Goal: Information Seeking & Learning: Learn about a topic

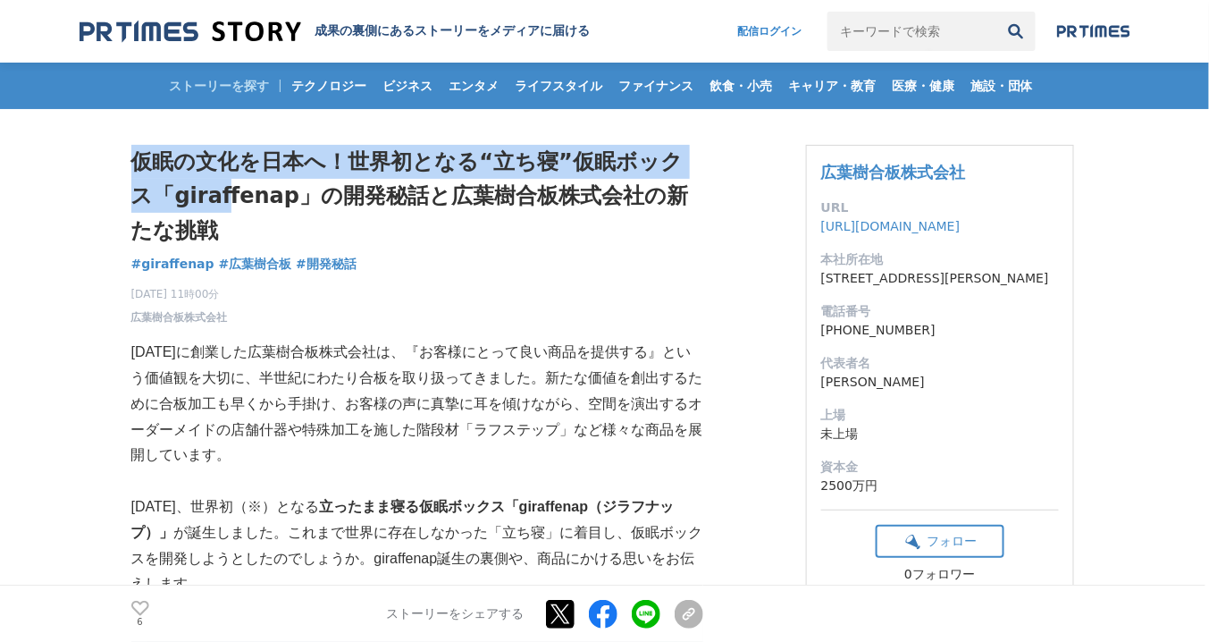
drag, startPoint x: 0, startPoint y: 0, endPoint x: 207, endPoint y: 187, distance: 279.1
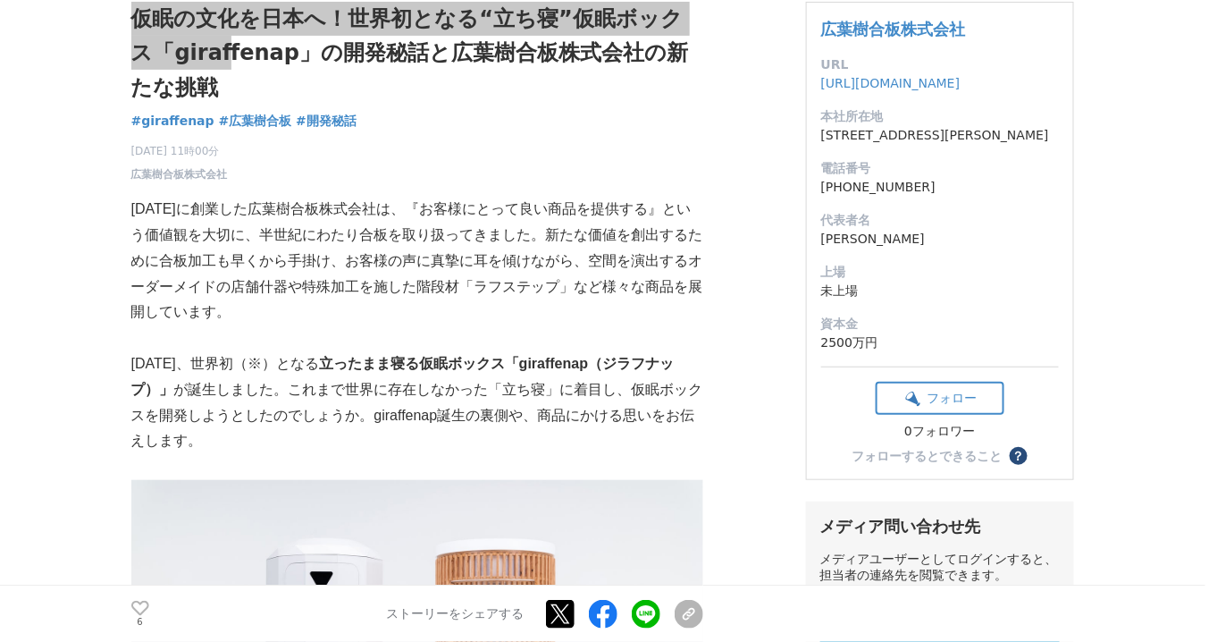
scroll to position [214, 0]
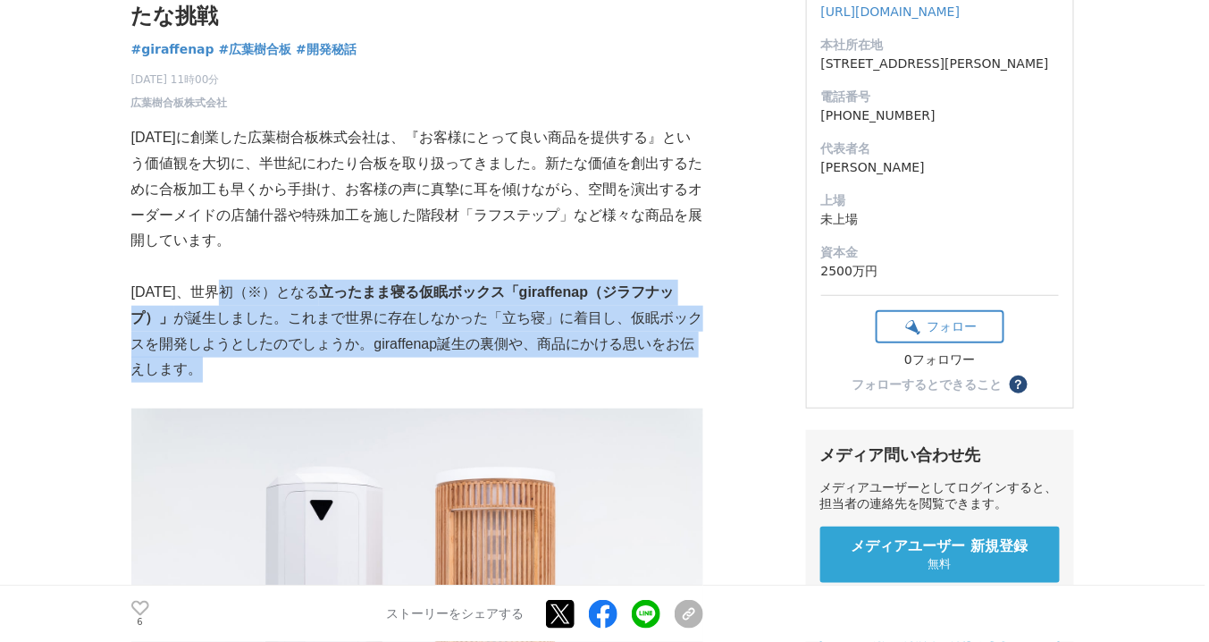
drag, startPoint x: 229, startPoint y: 290, endPoint x: 273, endPoint y: 371, distance: 91.6
click at [332, 378] on p "[DATE]、世界初（※）となる 立ったまま寝る仮眠ボックス「giraffenap（ジラフナップ）」 が誕生しました。これまで世界に存在しなかった「立ち寝」に…" at bounding box center [417, 331] width 572 height 103
click at [273, 371] on p "[DATE]、世界初（※）となる 立ったまま寝る仮眠ボックス「giraffenap（ジラフナップ）」 が誕生しました。これまで世界に存在しなかった「立ち寝」に…" at bounding box center [417, 331] width 572 height 103
drag, startPoint x: 248, startPoint y: 380, endPoint x: 131, endPoint y: 290, distance: 147.1
click at [131, 290] on p "[DATE]、世界初（※）となる 立ったまま寝る仮眠ボックス「giraffenap（ジラフナップ）」 が誕生しました。これまで世界に存在しなかった「立ち寝」に…" at bounding box center [417, 331] width 572 height 103
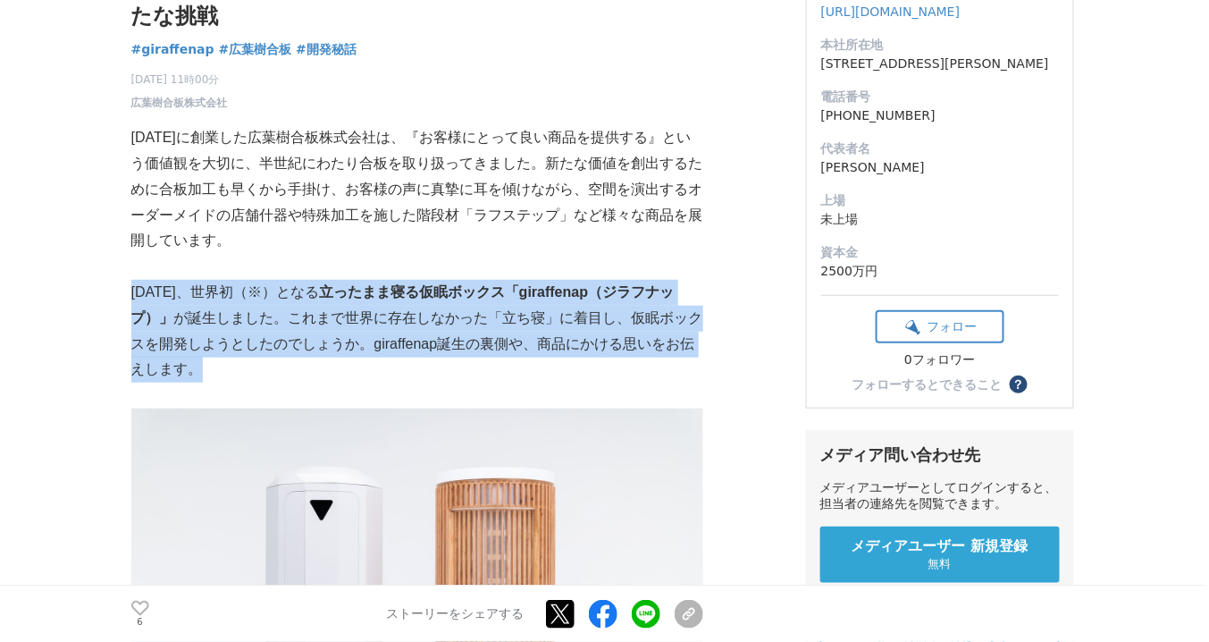
copy p "[DATE]、世界初（※）となる 立ったまま寝る仮眠ボックス「giraffenap（ジラフナップ）」 が誕生しました。これまで世界に存在しなかった「立ち寝」に…"
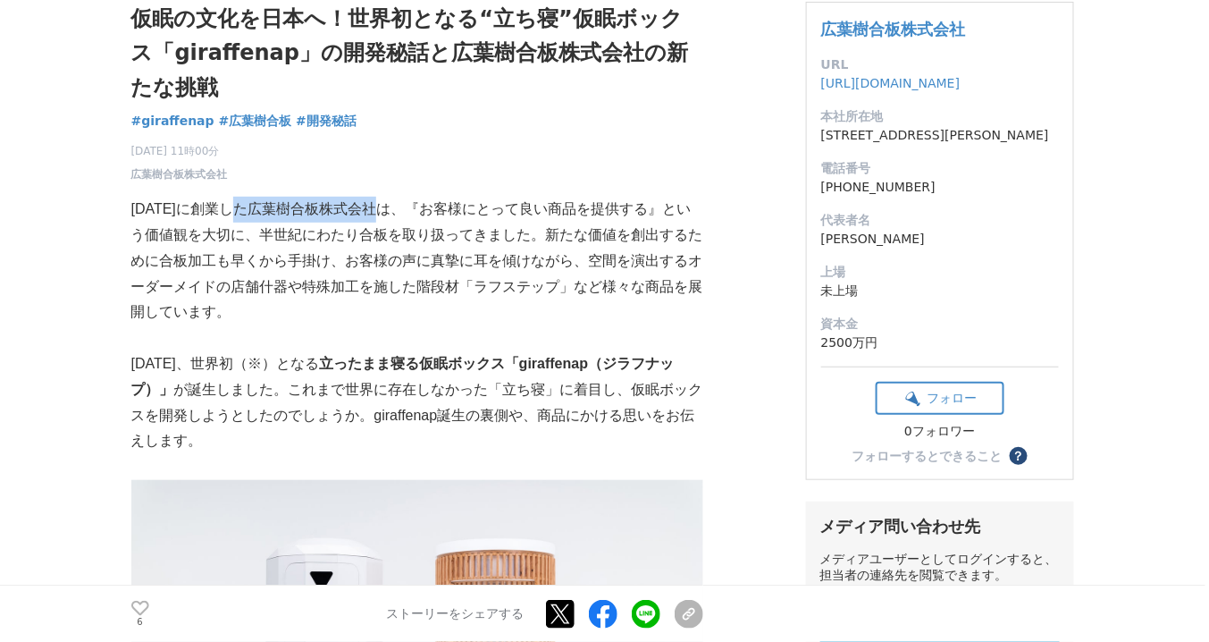
drag, startPoint x: 244, startPoint y: 214, endPoint x: 349, endPoint y: 240, distance: 107.7
click at [396, 206] on p "[DATE]に創業した広葉樹合板株式会社は、『お客様にとって良い商品を提供する』という価値観を大切に、半世紀にわたり合板を取り扱ってきました。新たな価値を創出…" at bounding box center [417, 261] width 572 height 129
click at [348, 240] on p "[DATE]に創業した広葉樹合板株式会社は、『お客様にとって良い商品を提供する』という価値観を大切に、半世紀にわたり合板を取り扱ってきました。新たな価値を創出…" at bounding box center [417, 261] width 572 height 129
drag, startPoint x: 394, startPoint y: 209, endPoint x: 131, endPoint y: 212, distance: 262.8
click at [131, 212] on p "[DATE]に創業した広葉樹合板株式会社は、『お客様にとって良い商品を提供する』という価値観を大切に、半世紀にわたり合板を取り扱ってきました。新たな価値を創出…" at bounding box center [417, 261] width 572 height 129
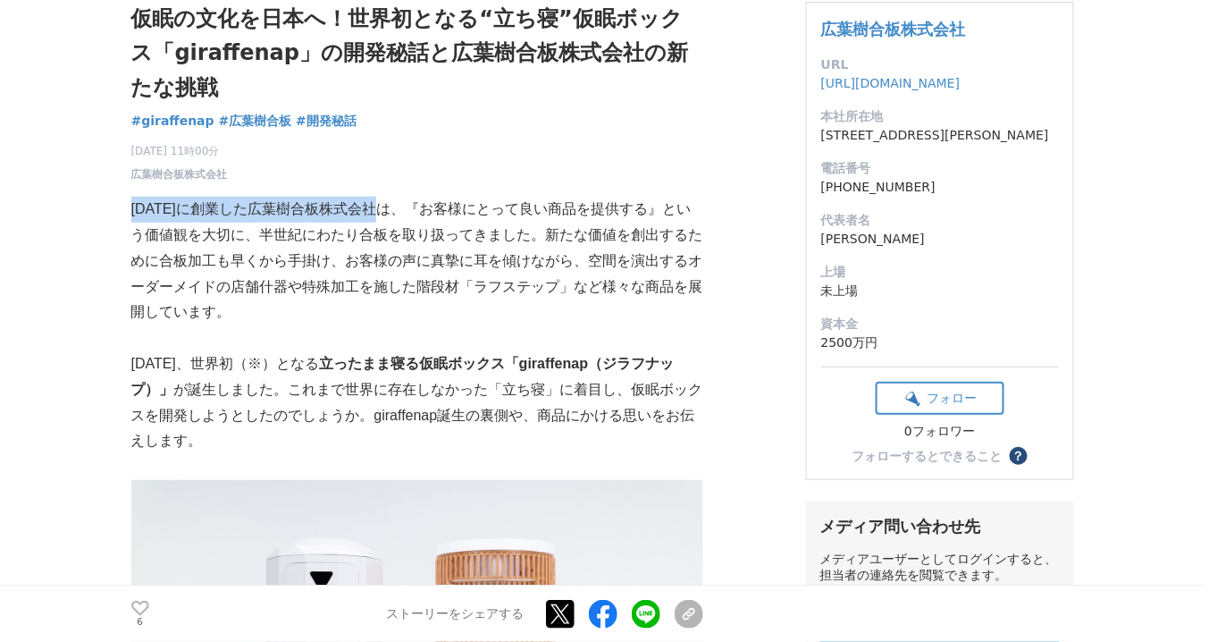
copy p "[DATE]に創業した広葉樹合板株式会社は"
drag, startPoint x: 404, startPoint y: 101, endPoint x: 366, endPoint y: 105, distance: 38.7
click at [388, 105] on div "仮眠の文化を日本へ！世界初となる“立ち寝”仮眠ボックス「giraffenap」の開発秘話と広葉樹合板株式会社の新たな挑戦 giraffenap #giraff…" at bounding box center [417, 92] width 572 height 181
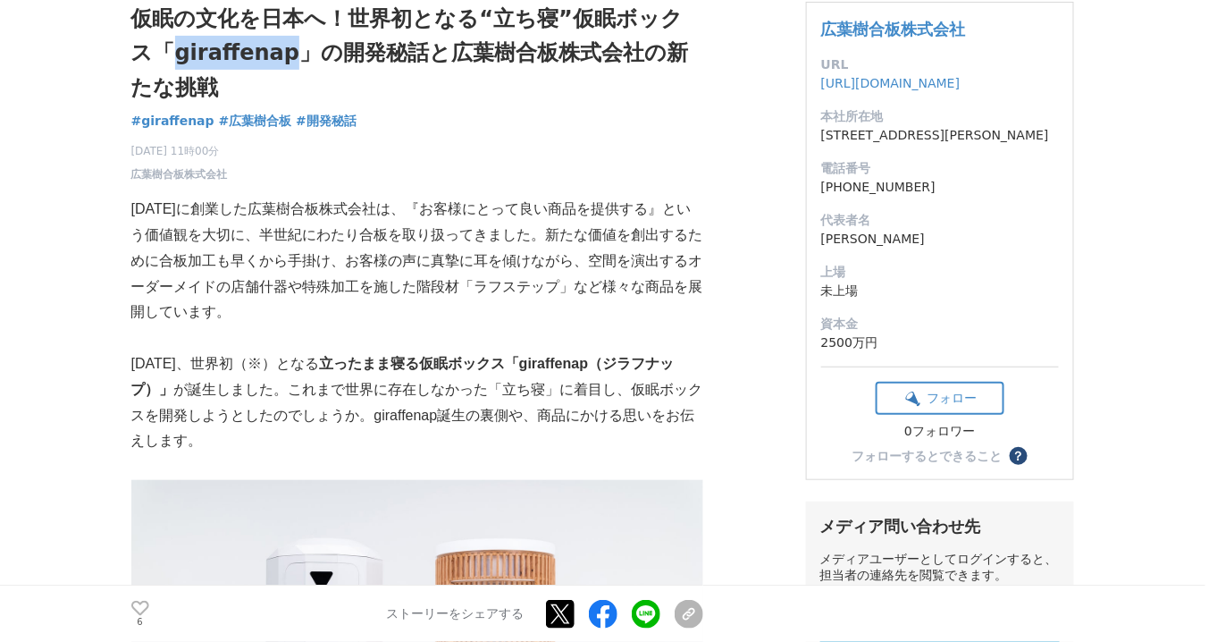
drag, startPoint x: 268, startPoint y: 55, endPoint x: 126, endPoint y: 89, distance: 146.3
click at [154, 61] on h1 "仮眠の文化を日本へ！世界初となる“立ち寝”仮眠ボックス「giraffenap」の開発秘話と広葉樹合板株式会社の新たな挑戦" at bounding box center [417, 53] width 572 height 103
copy h1 "giraffenap"
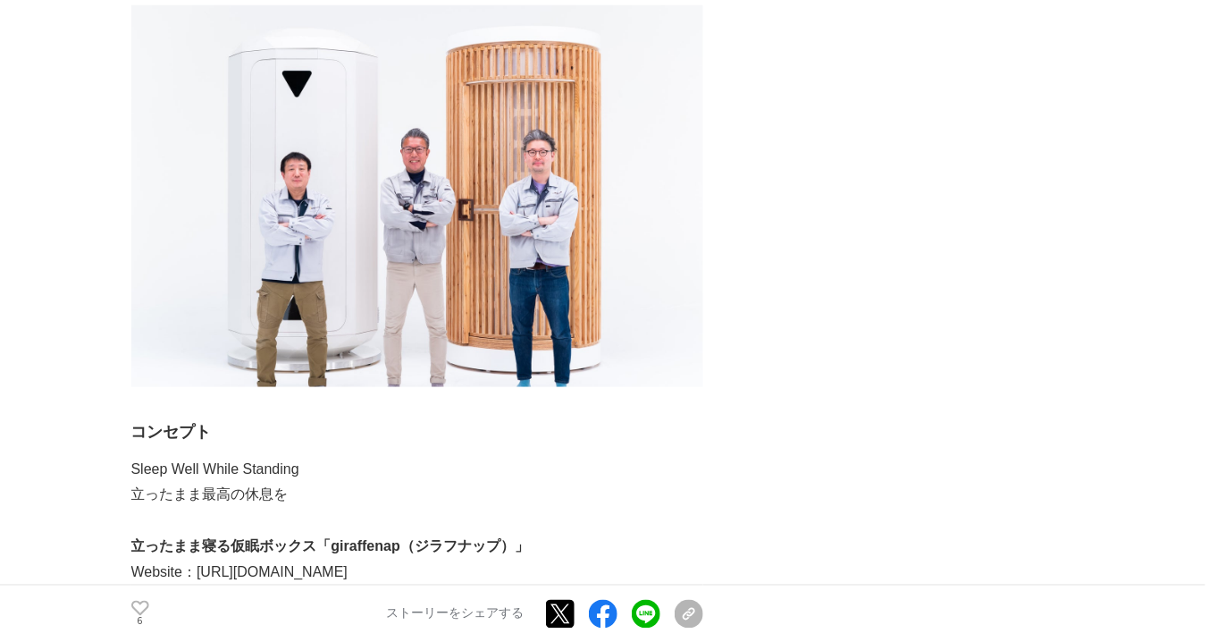
scroll to position [8937, 0]
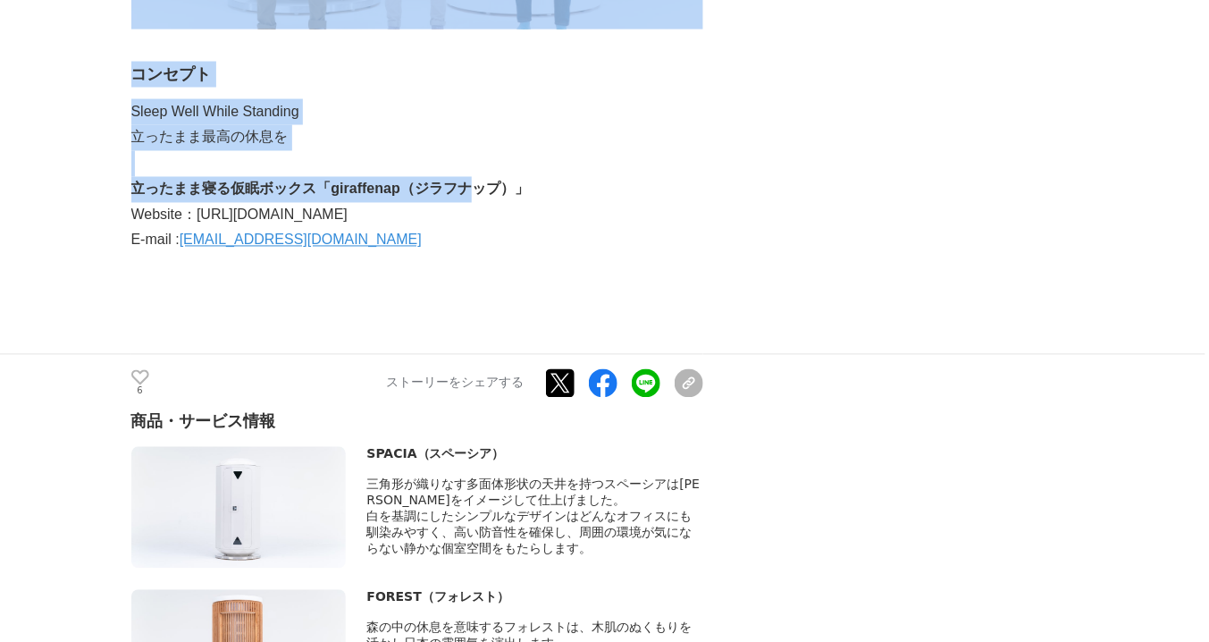
drag, startPoint x: 126, startPoint y: 145, endPoint x: 484, endPoint y: 150, distance: 357.5
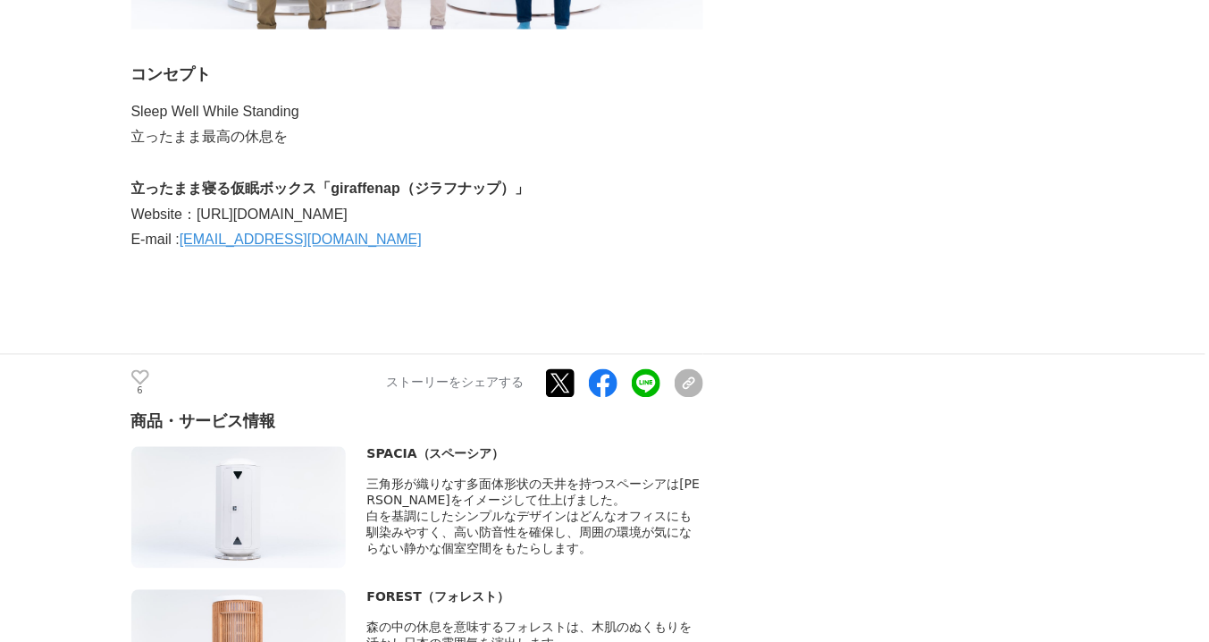
click at [509, 203] on p "Website：[URL][DOMAIN_NAME]" at bounding box center [417, 216] width 572 height 26
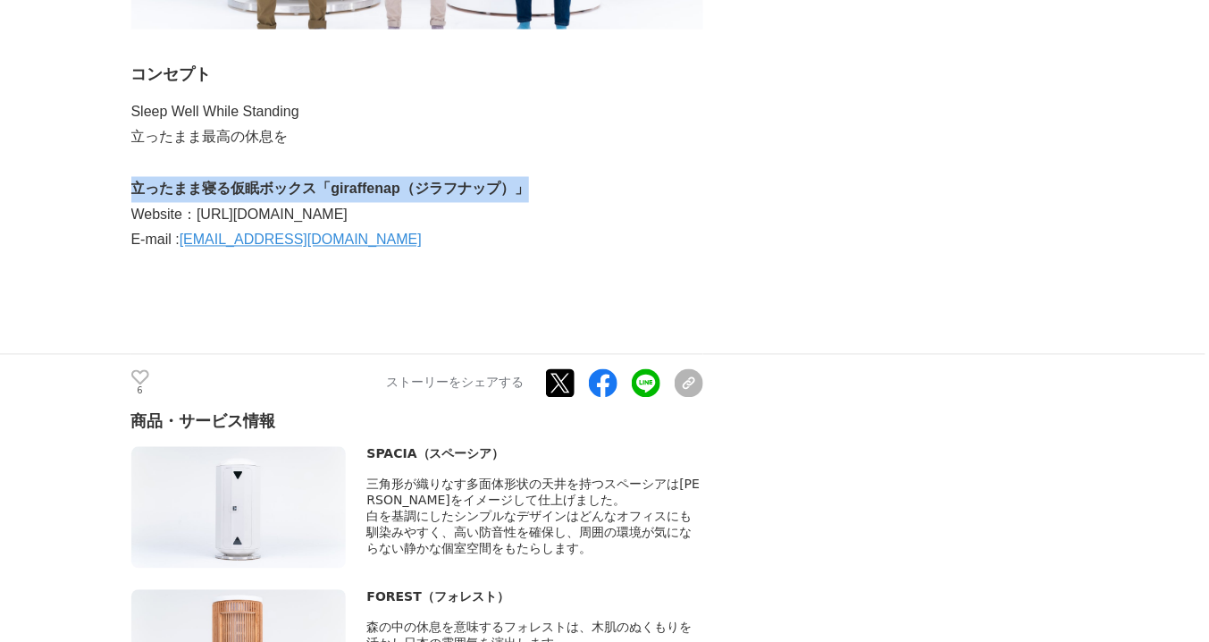
drag, startPoint x: 542, startPoint y: 147, endPoint x: 138, endPoint y: 154, distance: 404.0
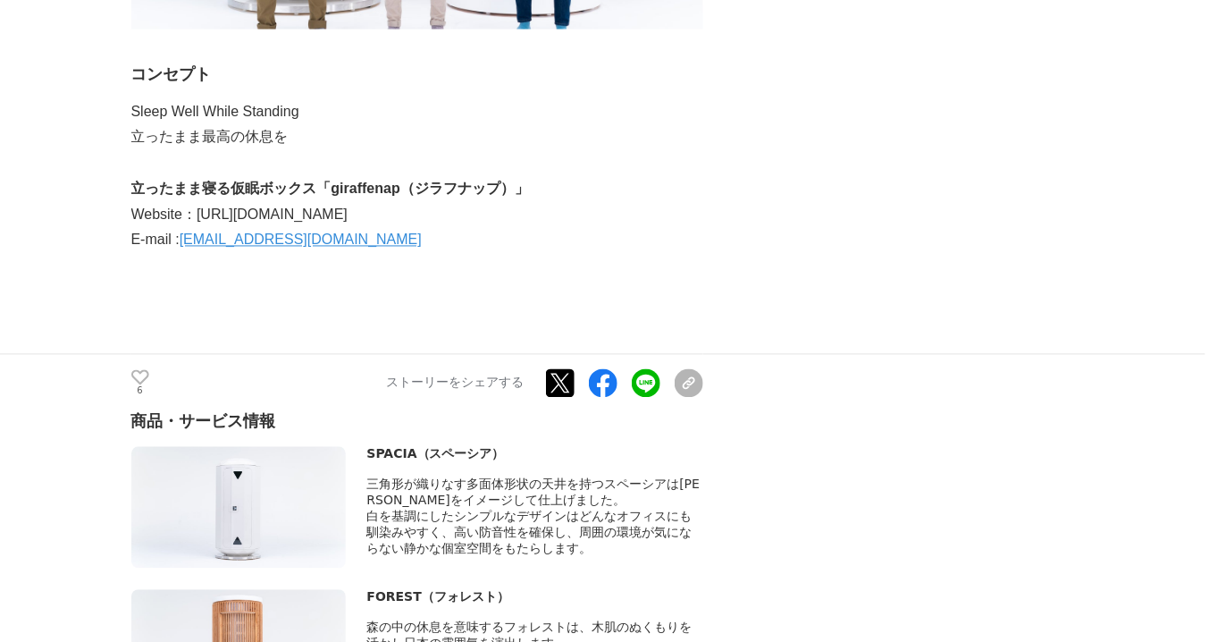
click at [457, 203] on p "Website：[URL][DOMAIN_NAME]" at bounding box center [417, 216] width 572 height 26
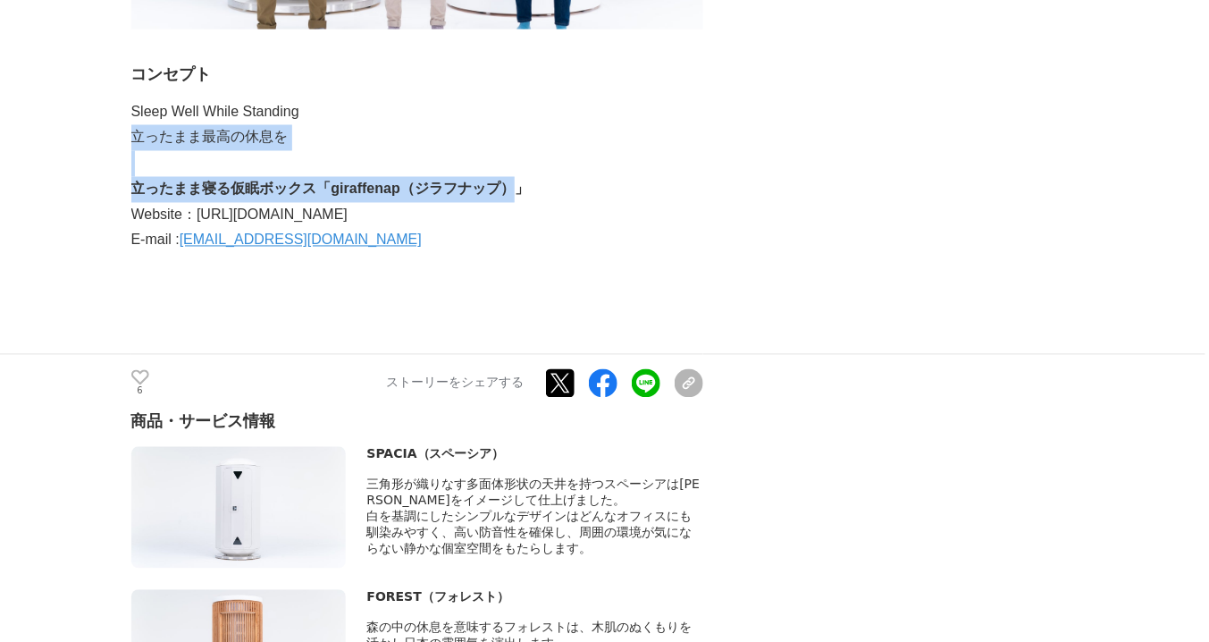
drag, startPoint x: 512, startPoint y: 145, endPoint x: 133, endPoint y: 80, distance: 384.4
copy div "立ったまま最高の休息を 立ったまま寝る仮眠ボックス「giraffenap（ジラフナップ）"
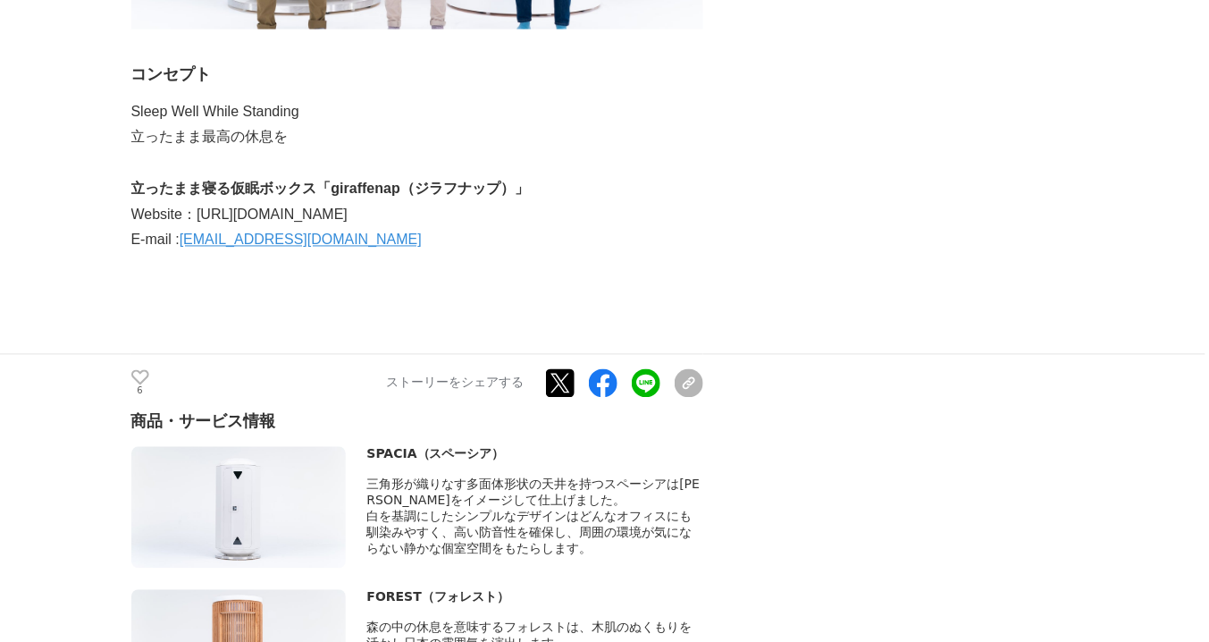
drag, startPoint x: 653, startPoint y: 209, endPoint x: 245, endPoint y: 19, distance: 450.6
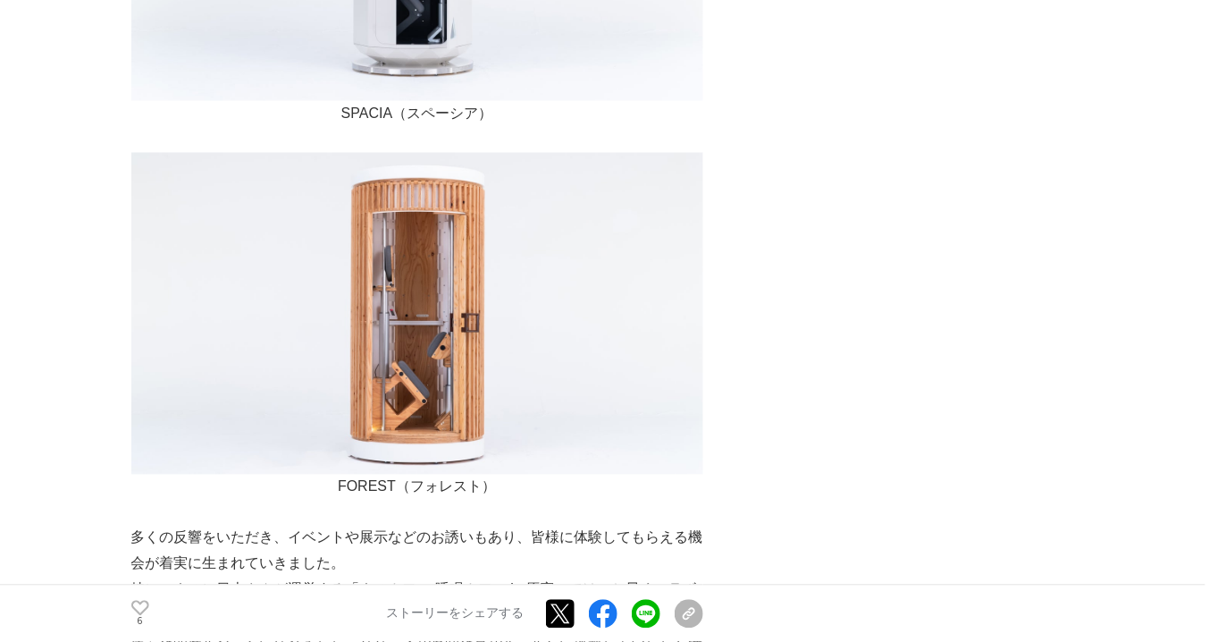
scroll to position [6792, 0]
